Goal: Information Seeking & Learning: Learn about a topic

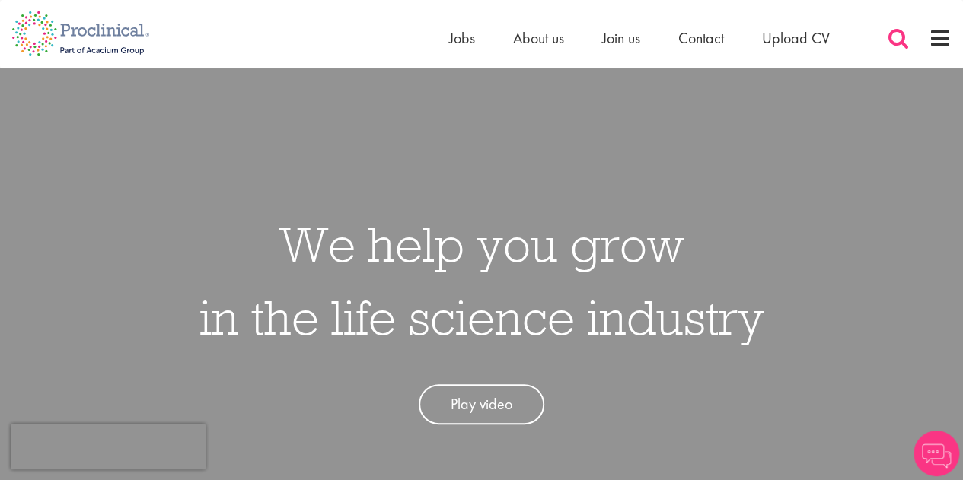
click at [891, 35] on span at bounding box center [898, 38] width 23 height 23
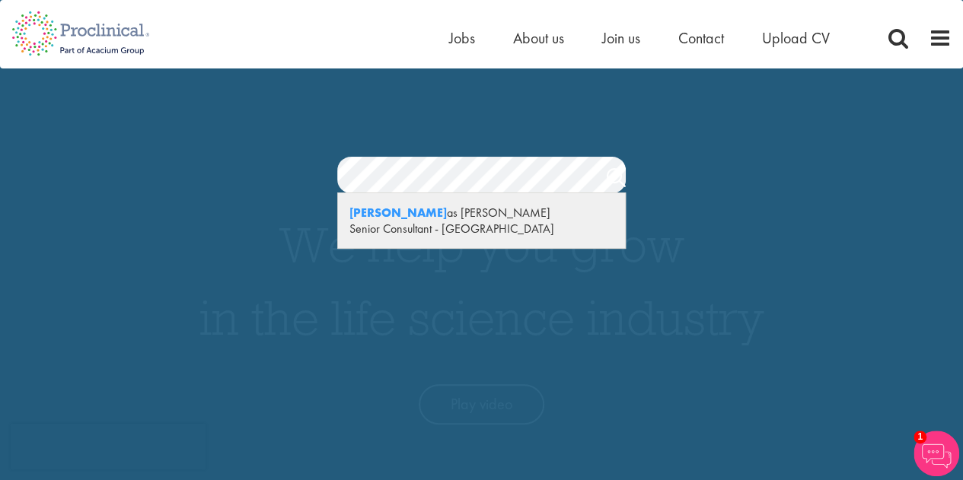
click at [475, 214] on div "Nicol as Daniel" at bounding box center [481, 213] width 264 height 16
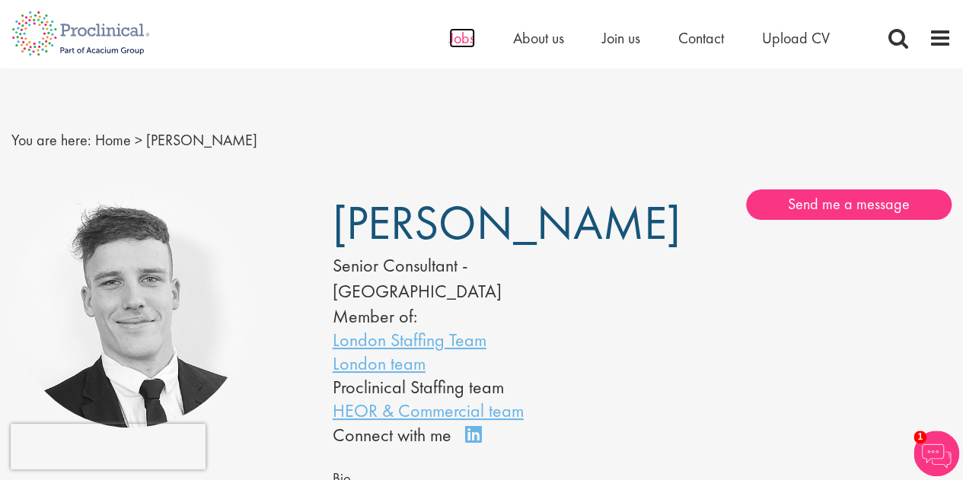
click at [460, 40] on span "Jobs" at bounding box center [462, 38] width 26 height 20
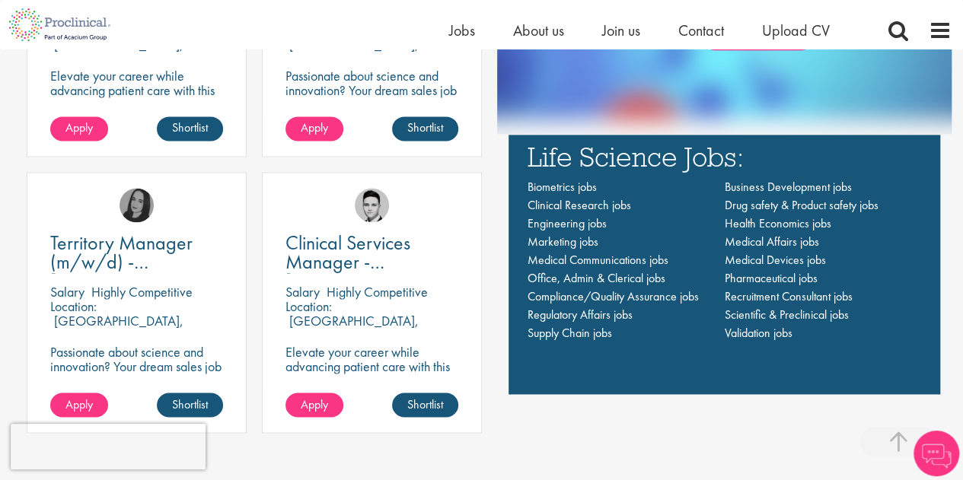
scroll to position [1008, 0]
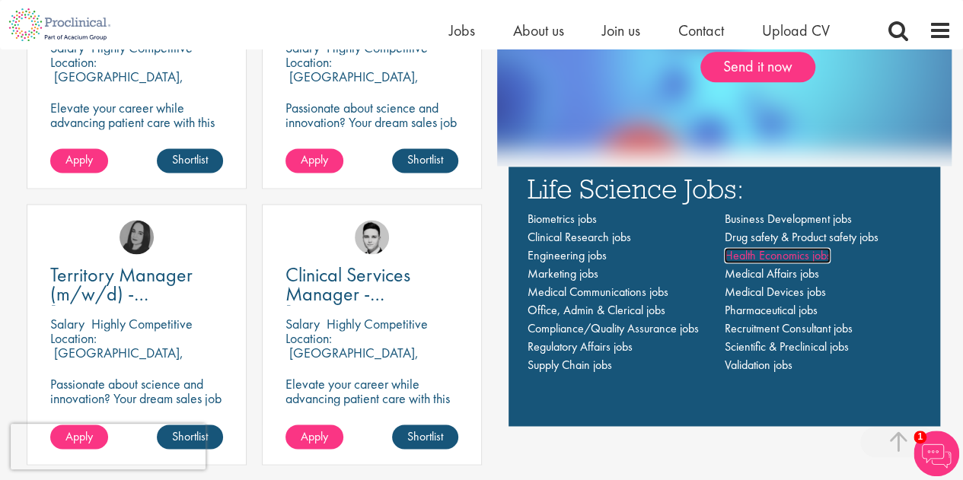
click at [811, 255] on span "Health Economics jobs" at bounding box center [777, 255] width 107 height 16
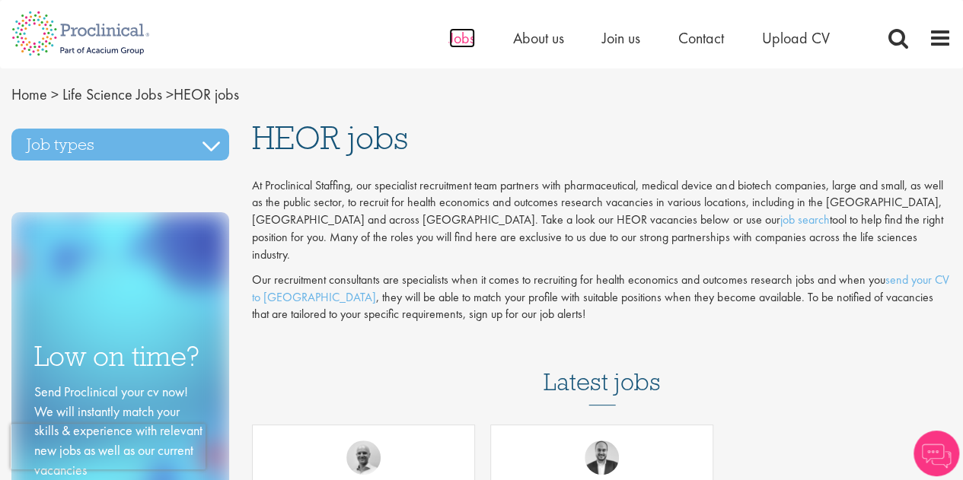
click at [457, 31] on span "Jobs" at bounding box center [462, 38] width 26 height 20
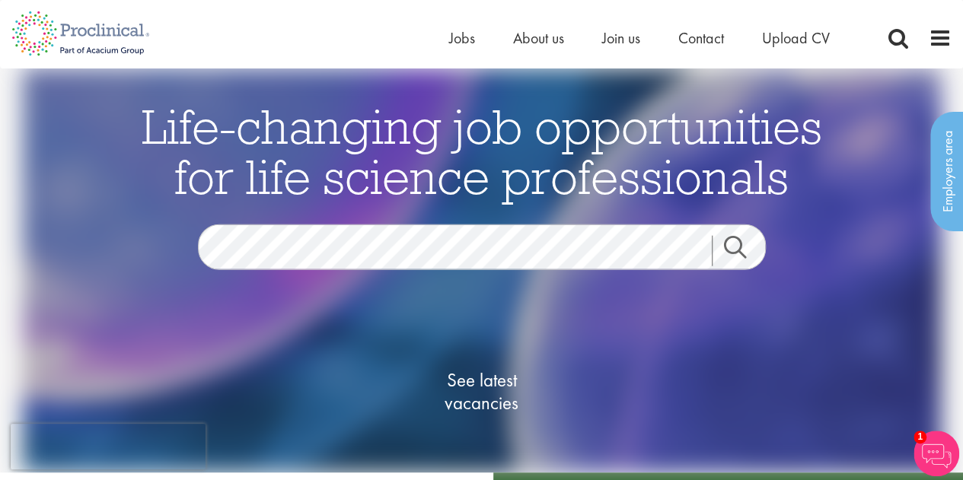
click at [927, 33] on div "Home Jobs About us Join us Contact Upload CV" at bounding box center [700, 42] width 502 height 30
click at [942, 35] on span at bounding box center [940, 38] width 23 height 23
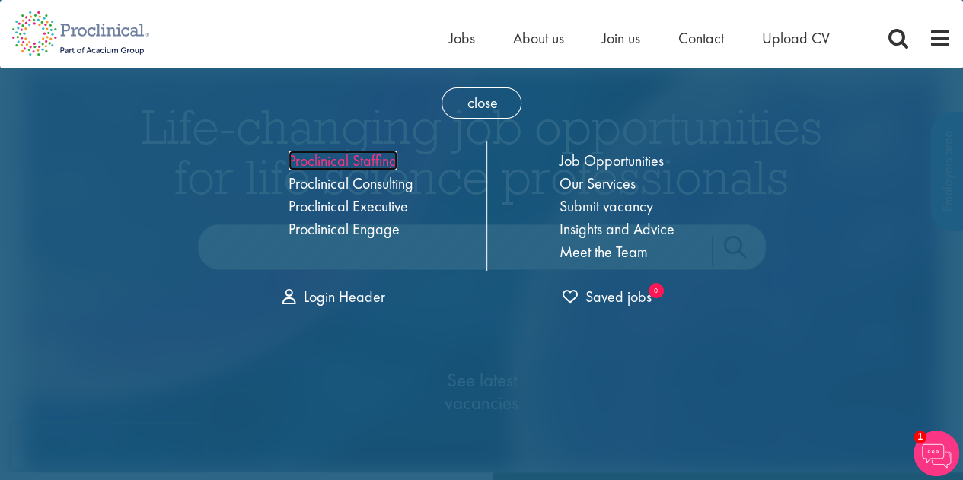
click at [362, 158] on link "Proclinical Staffing" at bounding box center [342, 161] width 109 height 20
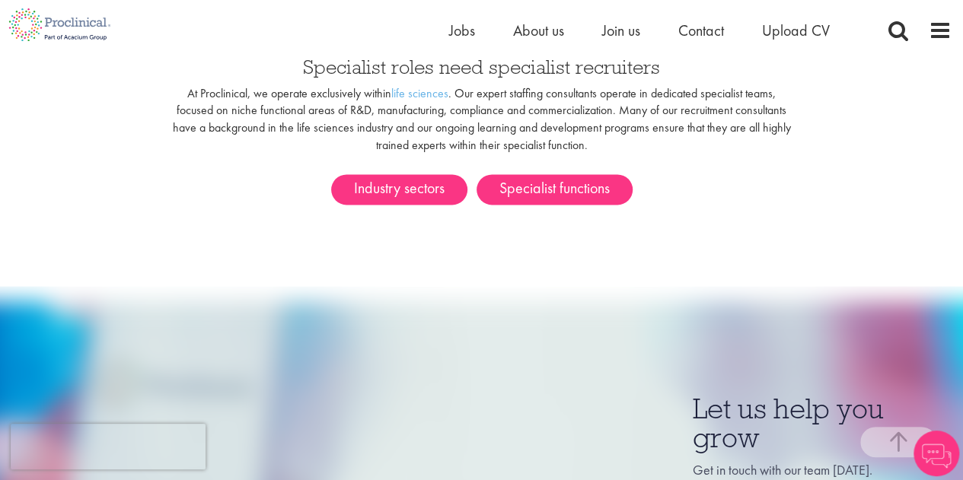
scroll to position [935, 0]
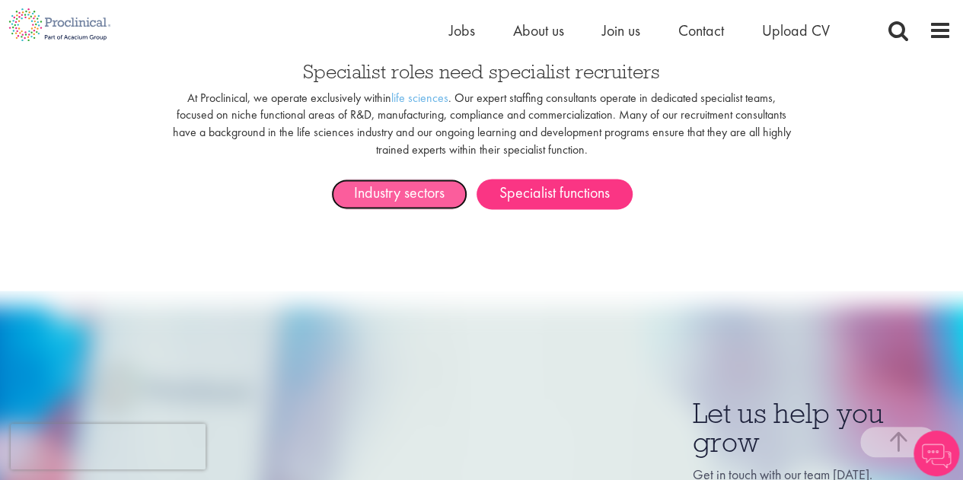
click at [387, 180] on link "Industry sectors" at bounding box center [399, 194] width 136 height 30
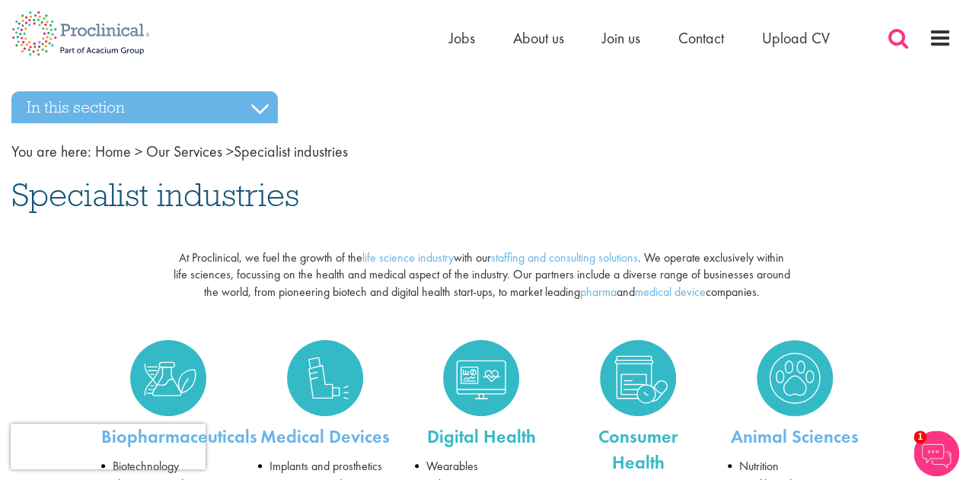
click at [892, 40] on span at bounding box center [898, 38] width 23 height 23
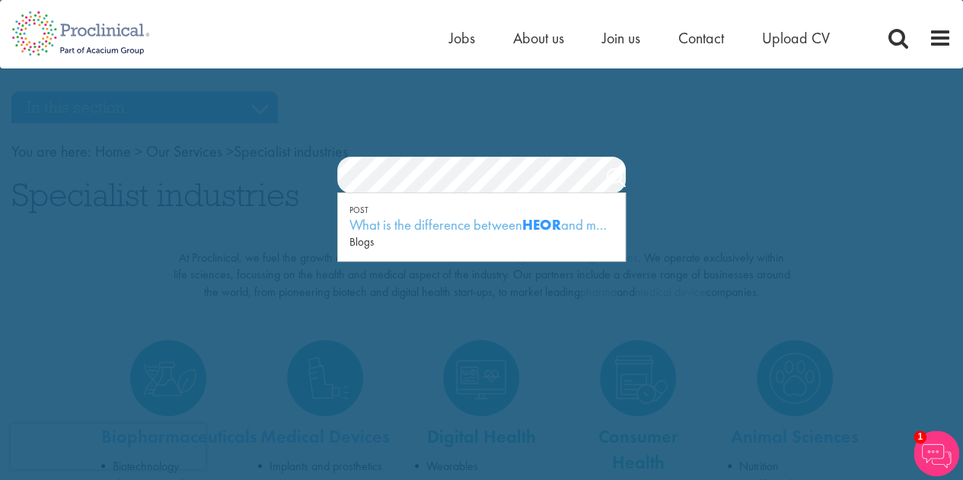
click at [308, 192] on section "Jobs Search" at bounding box center [481, 175] width 963 height 37
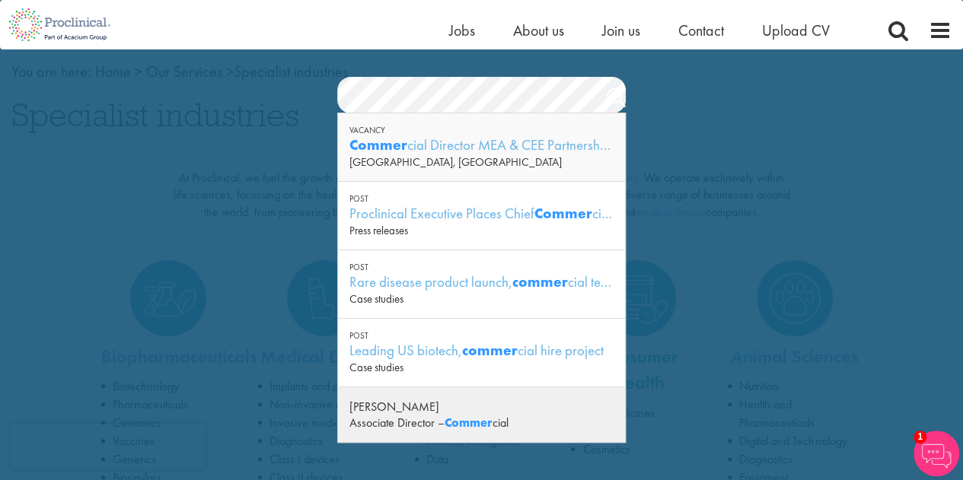
scroll to position [78, 0]
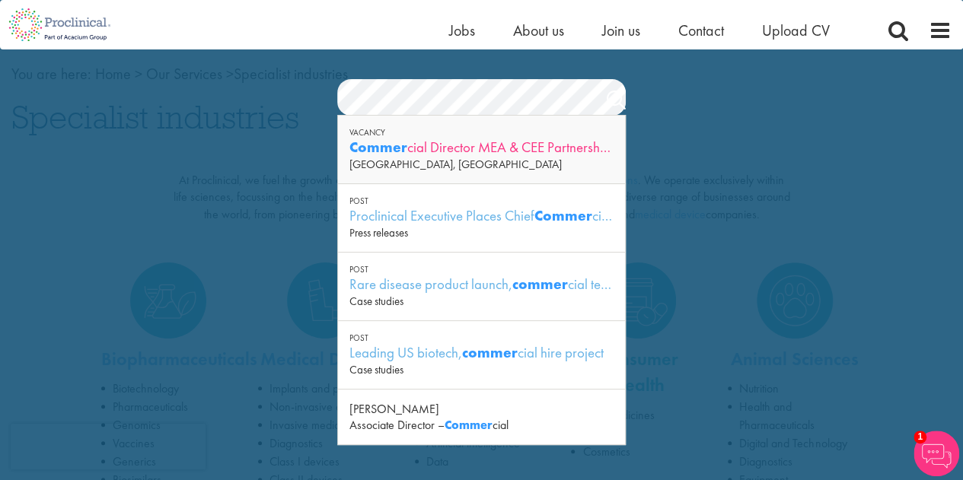
click at [525, 145] on div "Commer cial Director MEA & CEE Partnerships" at bounding box center [481, 147] width 264 height 19
